Goal: Transaction & Acquisition: Obtain resource

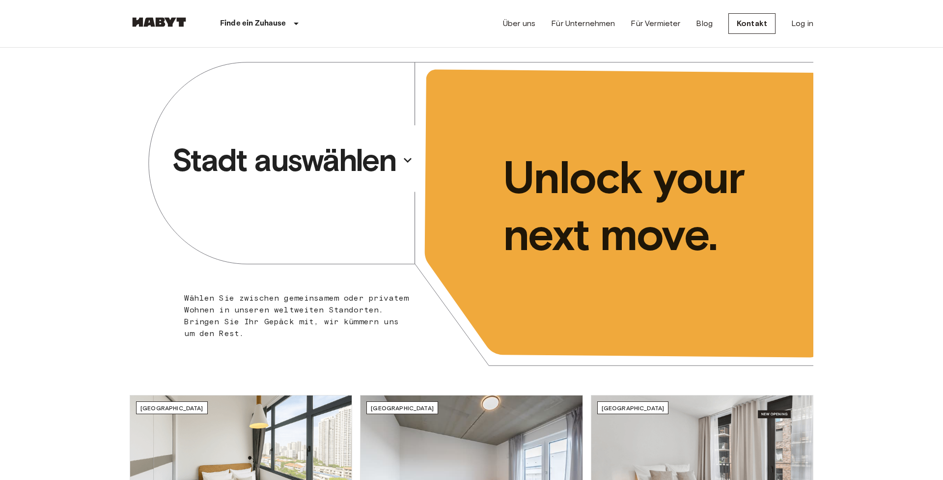
click at [340, 160] on p "Stadt auswählen" at bounding box center [284, 159] width 224 height 39
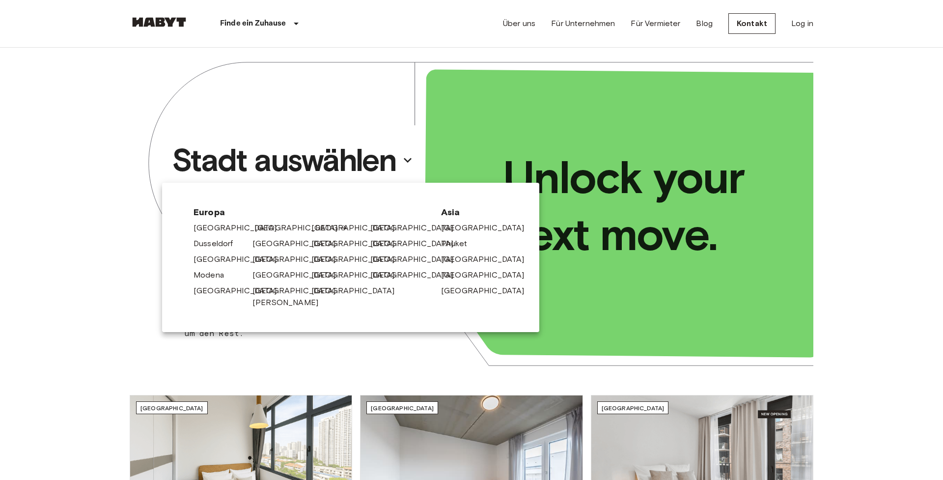
click at [261, 223] on link "[GEOGRAPHIC_DATA]" at bounding box center [300, 228] width 93 height 12
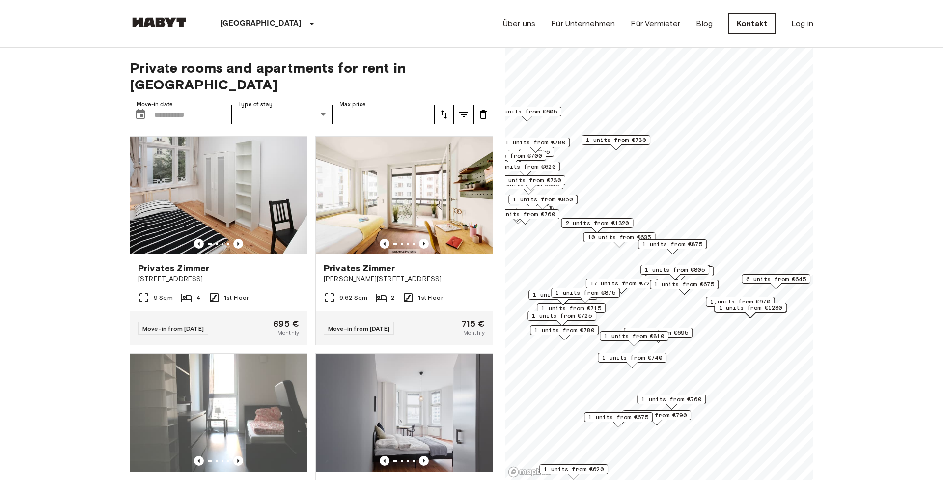
click at [752, 298] on span "1 units from €970" at bounding box center [740, 301] width 60 height 9
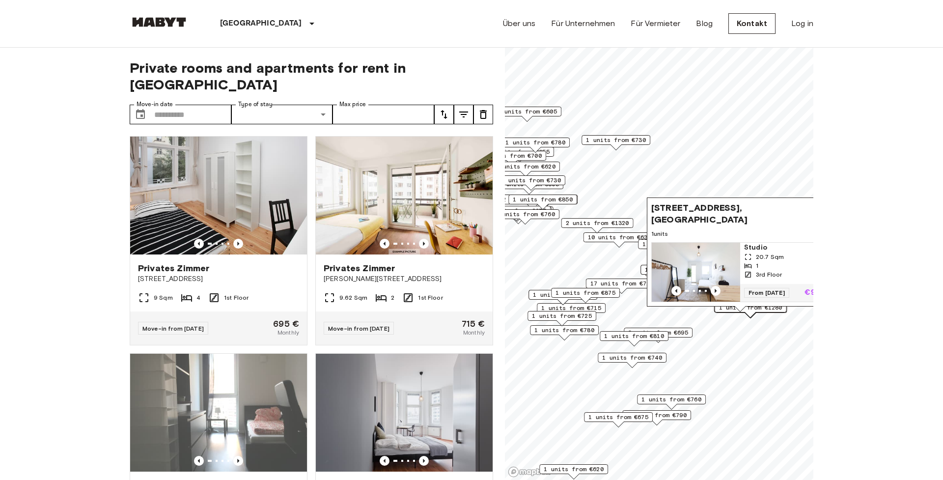
click at [716, 285] on img "Map marker" at bounding box center [696, 272] width 88 height 59
click at [719, 309] on div "Archibaldweg 12, 10317 Berlin, GER 1 units Studio 20.7 Sqm 1 3rd Floor From 04 …" at bounding box center [740, 254] width 187 height 114
